Goal: Use online tool/utility: Utilize a website feature to perform a specific function

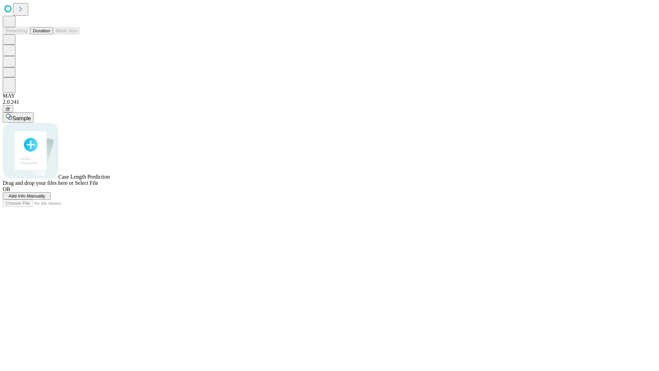
click at [98, 186] on span "Select File" at bounding box center [86, 183] width 23 height 6
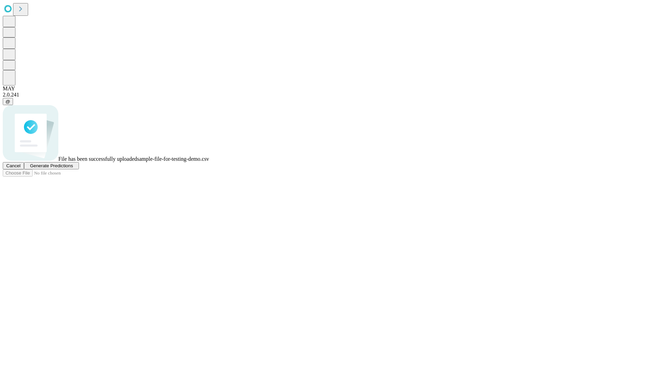
click at [73, 168] on span "Generate Predictions" at bounding box center [51, 165] width 43 height 5
